Goal: Communication & Community: Answer question/provide support

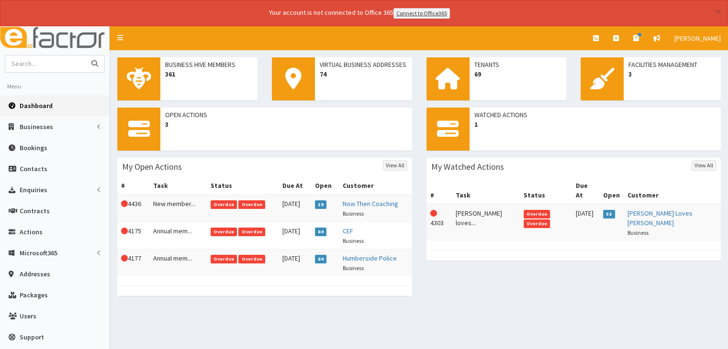
drag, startPoint x: 0, startPoint y: 0, endPoint x: 30, endPoint y: 56, distance: 63.6
click at [30, 56] on input "text" at bounding box center [45, 64] width 80 height 17
type input "william st mot"
click at [85, 56] on button "submit" at bounding box center [94, 64] width 19 height 17
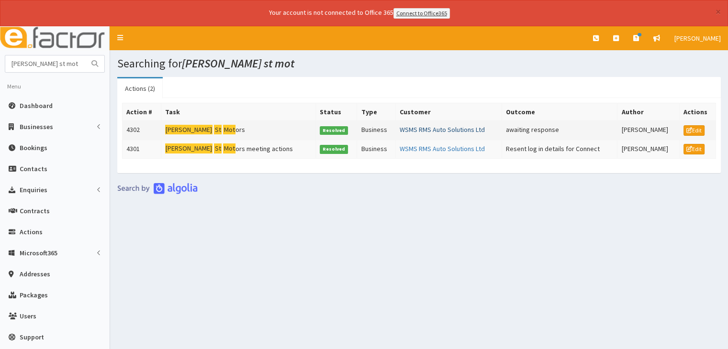
click at [412, 125] on link "WSMS RMS Auto Solutions Ltd" at bounding box center [442, 129] width 85 height 9
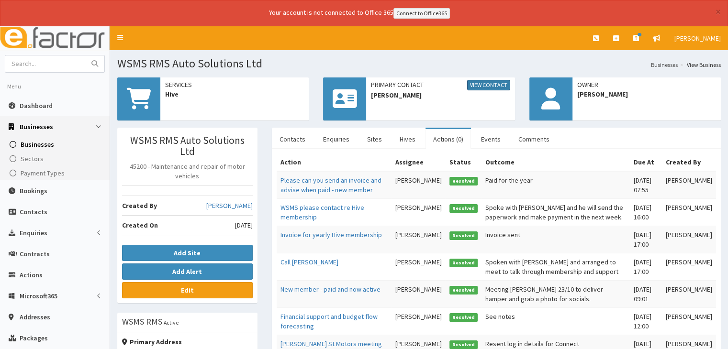
click at [484, 80] on link "View Contact" at bounding box center [488, 85] width 43 height 11
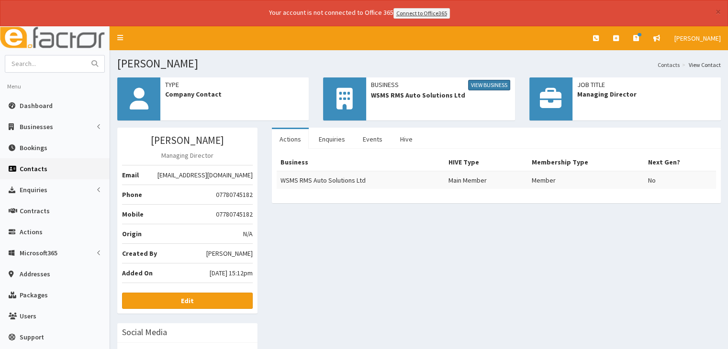
click at [479, 87] on link "View Business" at bounding box center [489, 85] width 42 height 11
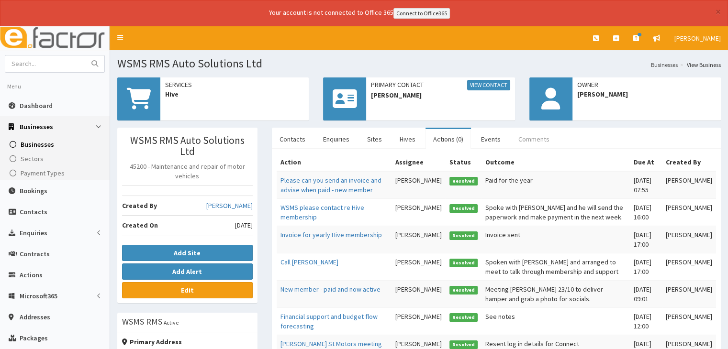
click at [528, 134] on link "Comments" at bounding box center [534, 139] width 46 height 20
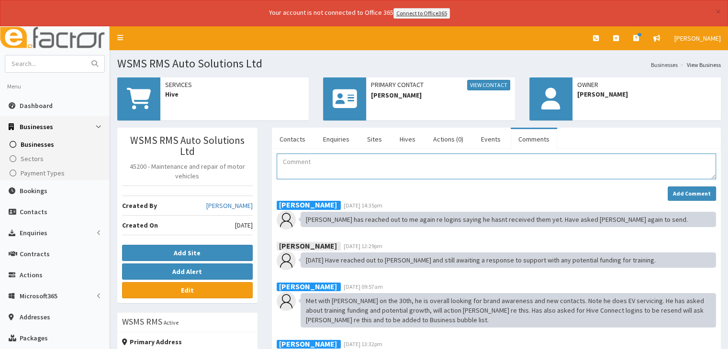
click at [289, 165] on textarea "Comment" at bounding box center [496, 167] width 439 height 26
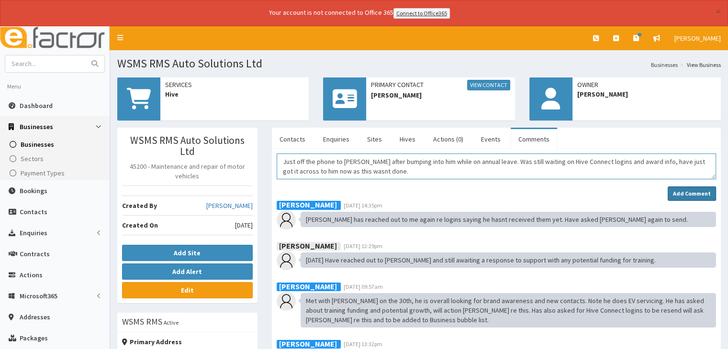
type textarea "Just off the phone to Ryan after bumping into him while on annual leave. Was st…"
click at [703, 192] on strong "Add Comment" at bounding box center [692, 193] width 38 height 7
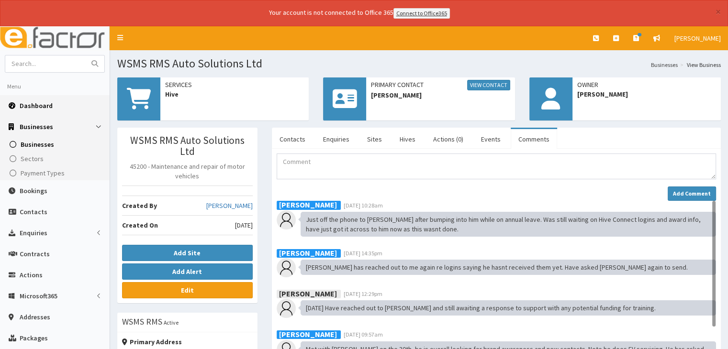
click at [23, 105] on span "Dashboard" at bounding box center [36, 105] width 33 height 9
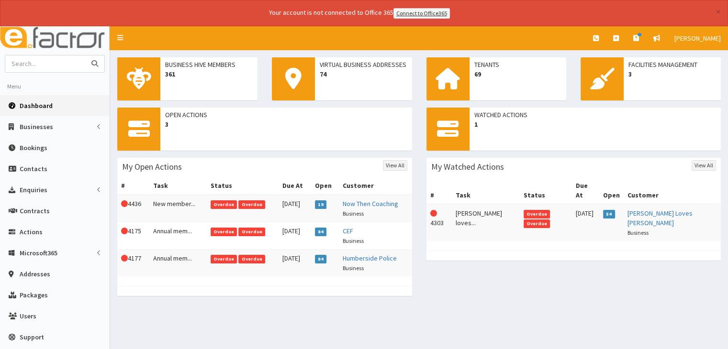
click at [38, 60] on input "text" at bounding box center [45, 64] width 80 height 17
type input "nicolsons"
click at [85, 56] on button "submit" at bounding box center [94, 64] width 19 height 17
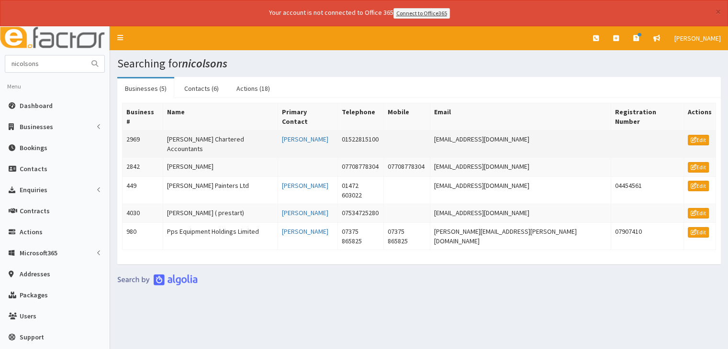
click at [199, 130] on td "[PERSON_NAME] Chartered Accountants" at bounding box center [220, 143] width 115 height 27
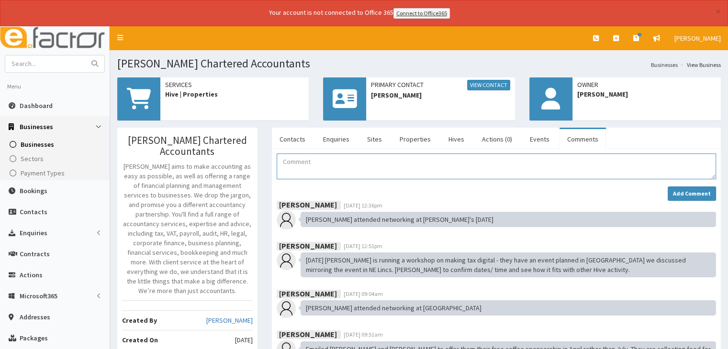
click at [299, 163] on textarea "Comment" at bounding box center [496, 167] width 439 height 26
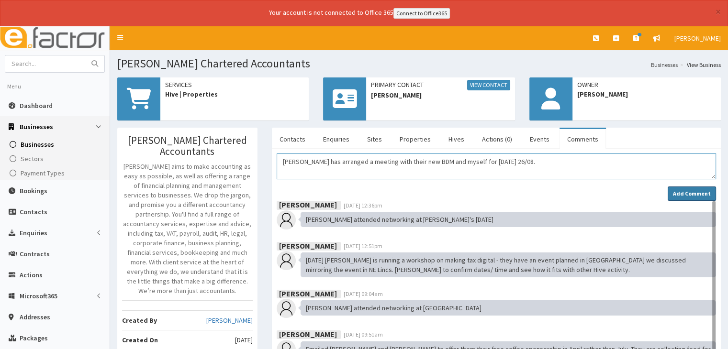
type textarea "Emma has arranged a meeting with their new BDM and myself for today 26/08."
click at [690, 194] on strong "Add Comment" at bounding box center [692, 193] width 38 height 7
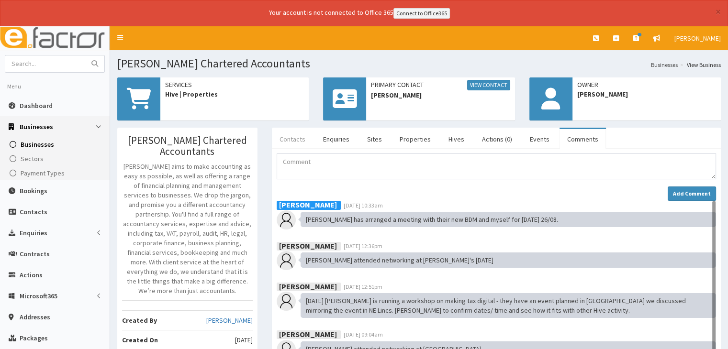
click at [295, 138] on link "Contacts" at bounding box center [292, 139] width 41 height 20
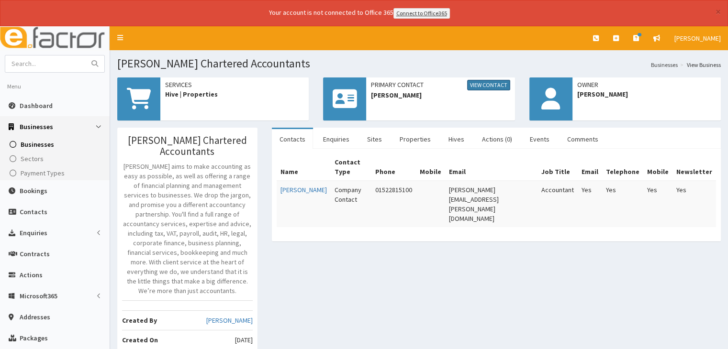
click at [473, 87] on link "View Contact" at bounding box center [488, 85] width 43 height 11
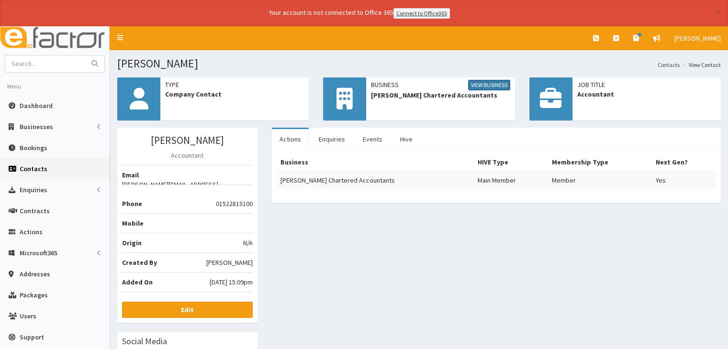
click at [486, 86] on link "View Business" at bounding box center [489, 85] width 42 height 11
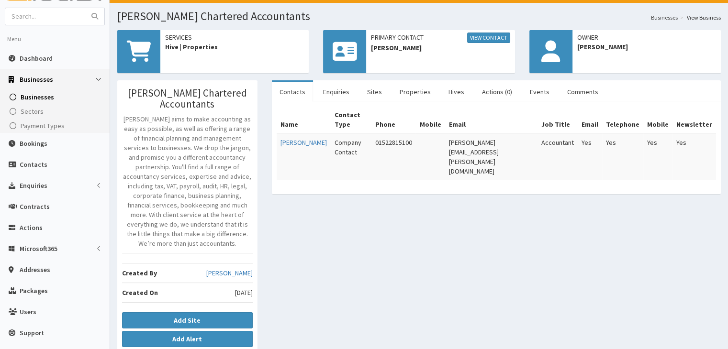
scroll to position [47, 0]
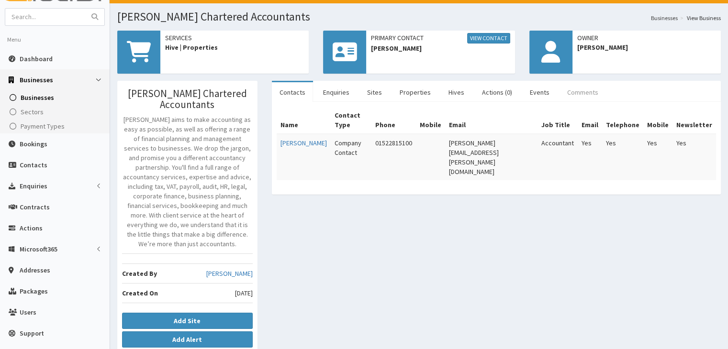
click at [570, 90] on link "Comments" at bounding box center [582, 92] width 46 height 20
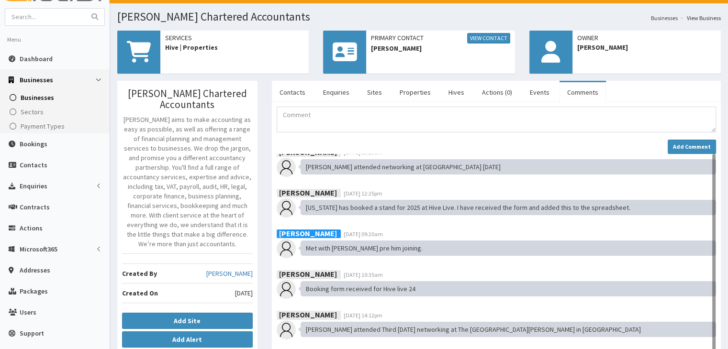
scroll to position [0, 0]
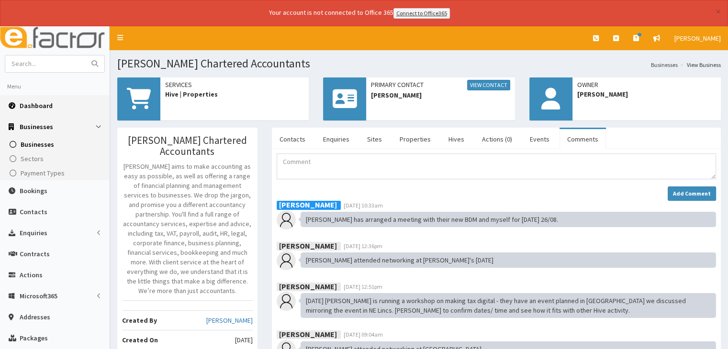
click at [38, 101] on span "Dashboard" at bounding box center [36, 105] width 33 height 9
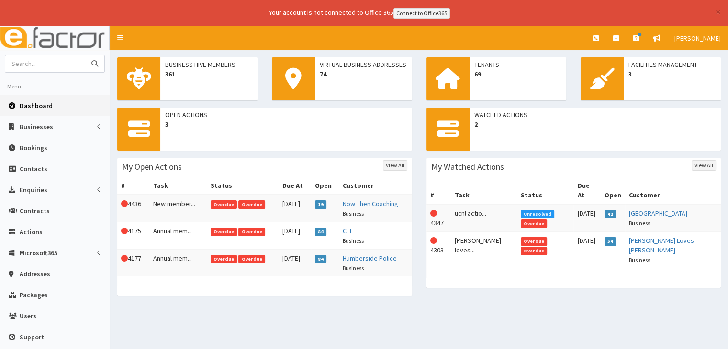
click at [61, 65] on input "text" at bounding box center [45, 64] width 80 height 17
type input "carers support"
click at [85, 56] on button "submit" at bounding box center [94, 64] width 19 height 17
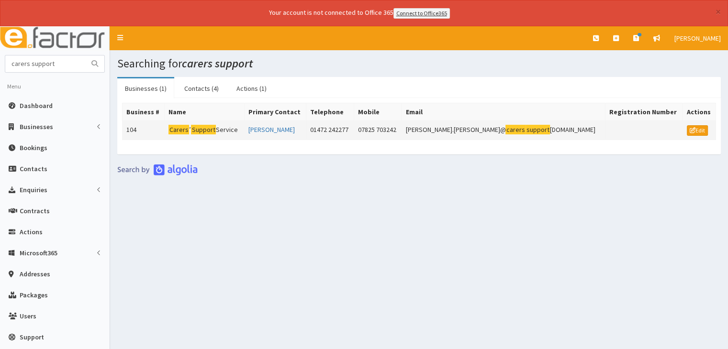
click at [188, 125] on mark "Carers" at bounding box center [178, 130] width 21 height 10
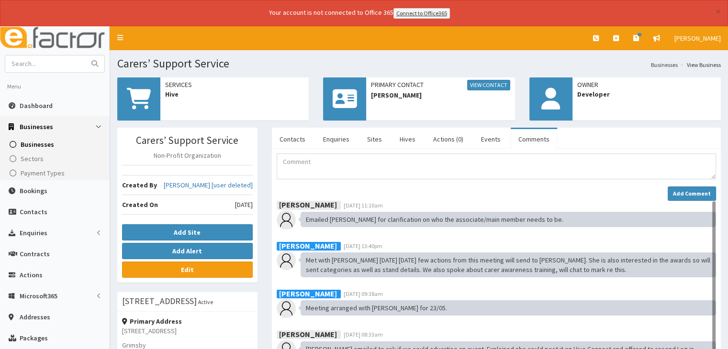
scroll to position [0, 0]
click at [442, 136] on link "Actions (0)" at bounding box center [447, 139] width 45 height 20
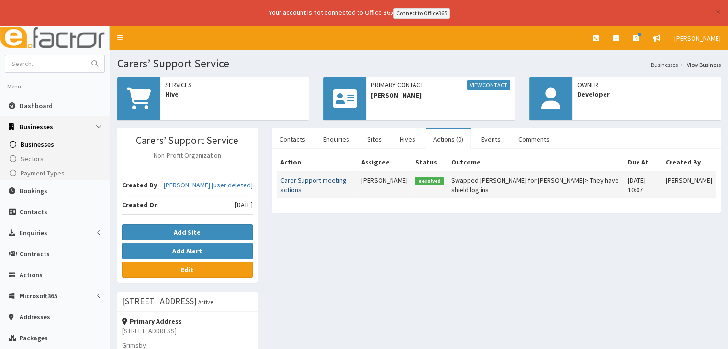
click at [335, 179] on link "Carer Support meeting actions" at bounding box center [313, 185] width 66 height 18
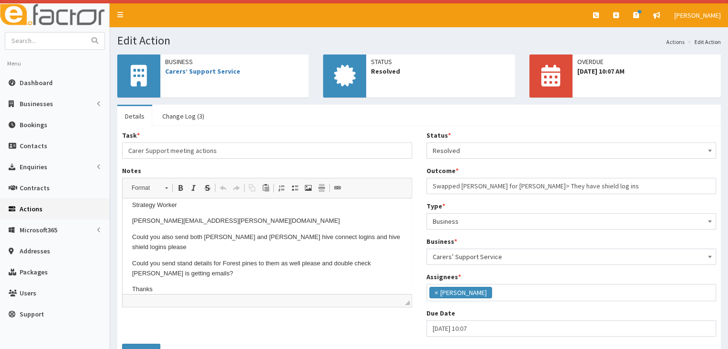
scroll to position [40, 0]
click at [31, 84] on span "Dashboard" at bounding box center [36, 82] width 33 height 9
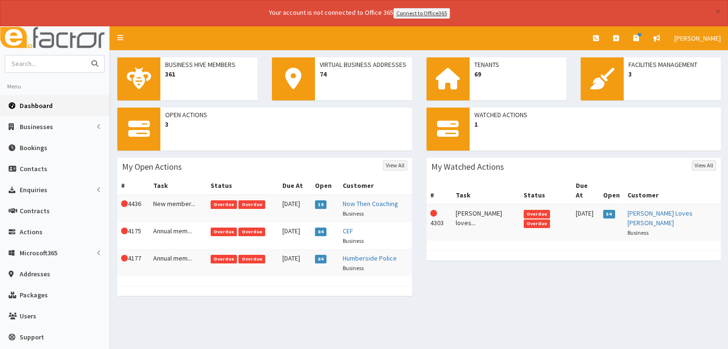
click at [23, 58] on input "text" at bounding box center [45, 64] width 80 height 17
type input "xeinad"
click at [85, 56] on button "submit" at bounding box center [94, 64] width 19 height 17
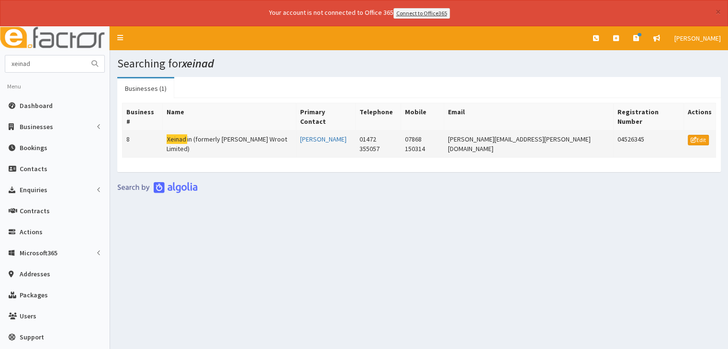
click at [181, 134] on mark "Xeinad" at bounding box center [177, 139] width 21 height 10
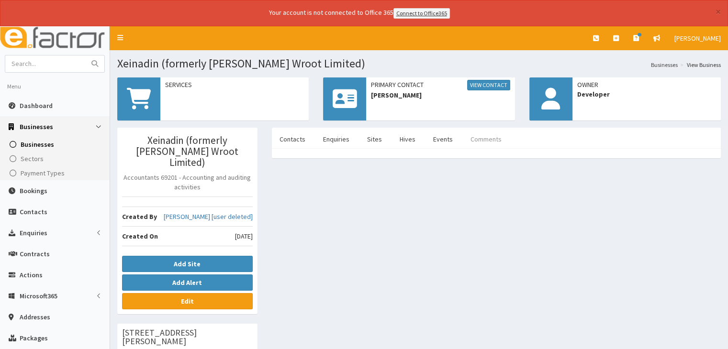
click at [480, 137] on link "Comments" at bounding box center [486, 139] width 46 height 20
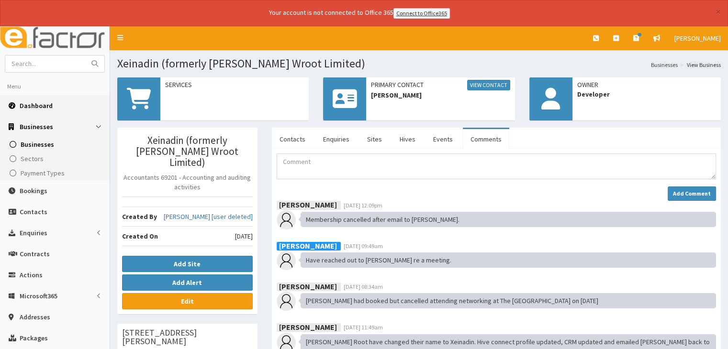
click at [45, 100] on link "Dashboard" at bounding box center [55, 105] width 110 height 21
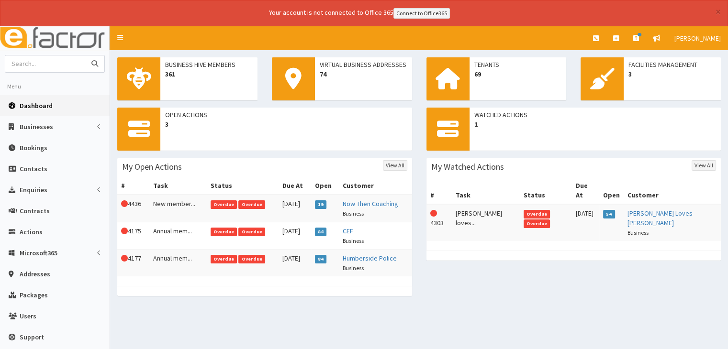
click at [25, 64] on input "text" at bounding box center [45, 64] width 80 height 17
type input "l"
type input "era"
click at [85, 56] on button "submit" at bounding box center [94, 64] width 19 height 17
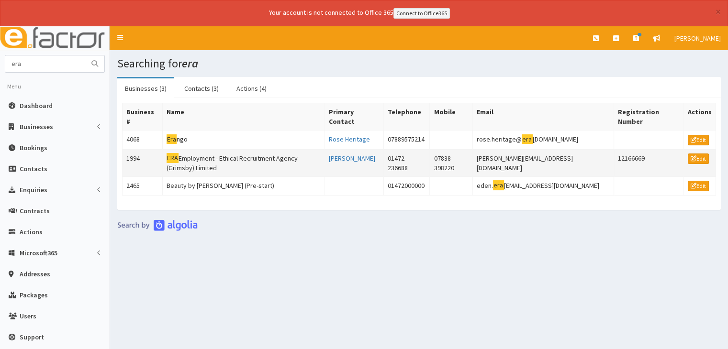
click at [285, 149] on td "ERA Employment - Ethical Recruitment Agency (Grimsby) Limited" at bounding box center [243, 162] width 162 height 27
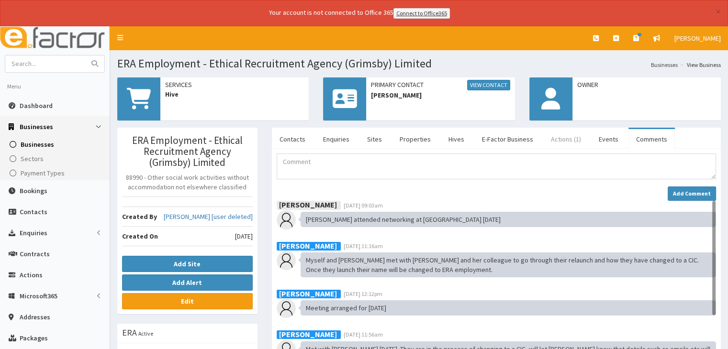
click at [553, 138] on link "Actions (1)" at bounding box center [565, 139] width 45 height 20
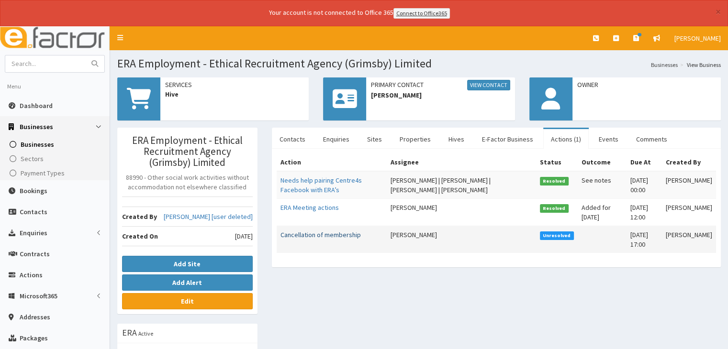
click at [337, 234] on link "Cancellation of membership" at bounding box center [320, 235] width 80 height 9
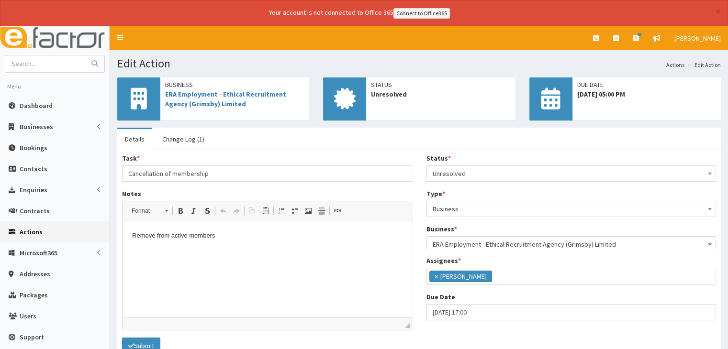
scroll to position [68, 0]
click at [51, 105] on link "Dashboard" at bounding box center [55, 105] width 110 height 21
